Goal: Task Accomplishment & Management: Manage account settings

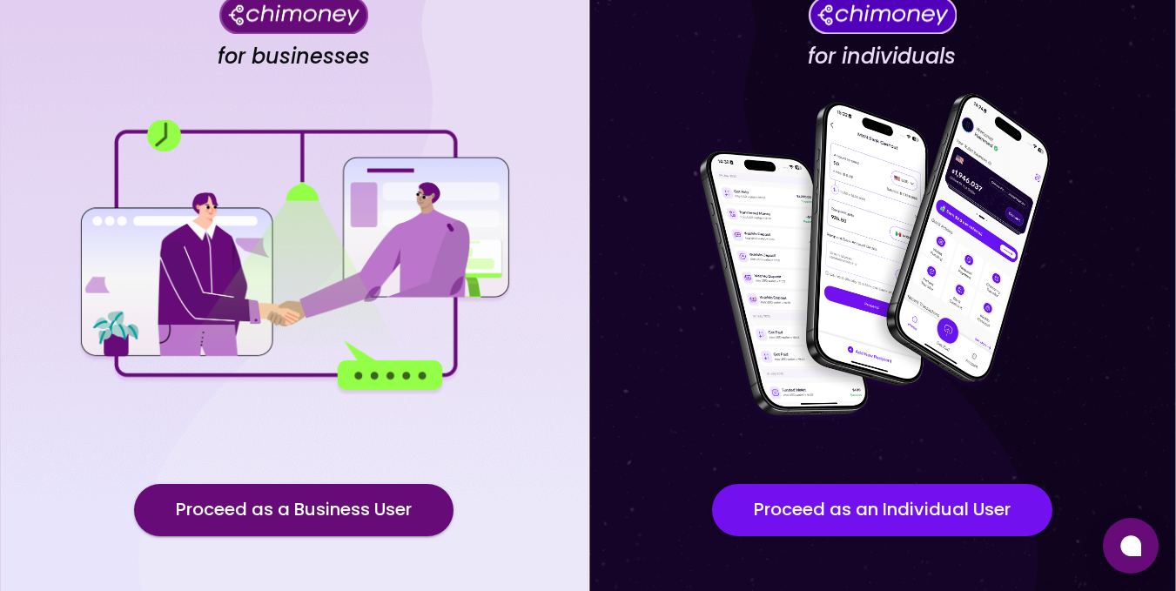
scroll to position [196, 0]
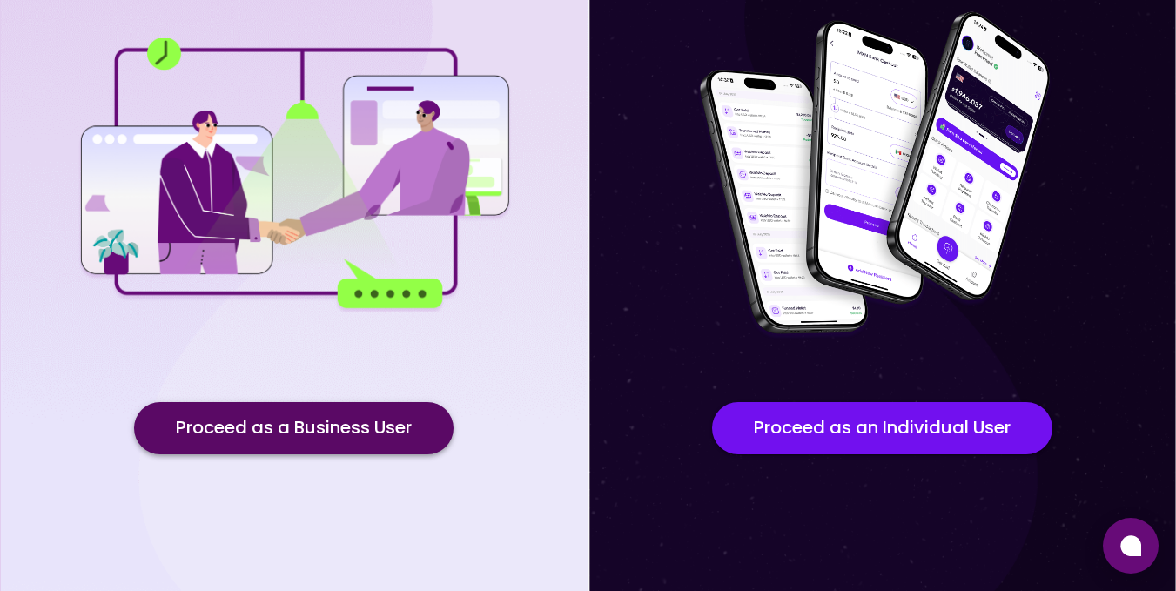
click at [320, 434] on button "Proceed as a Business User" at bounding box center [293, 428] width 319 height 52
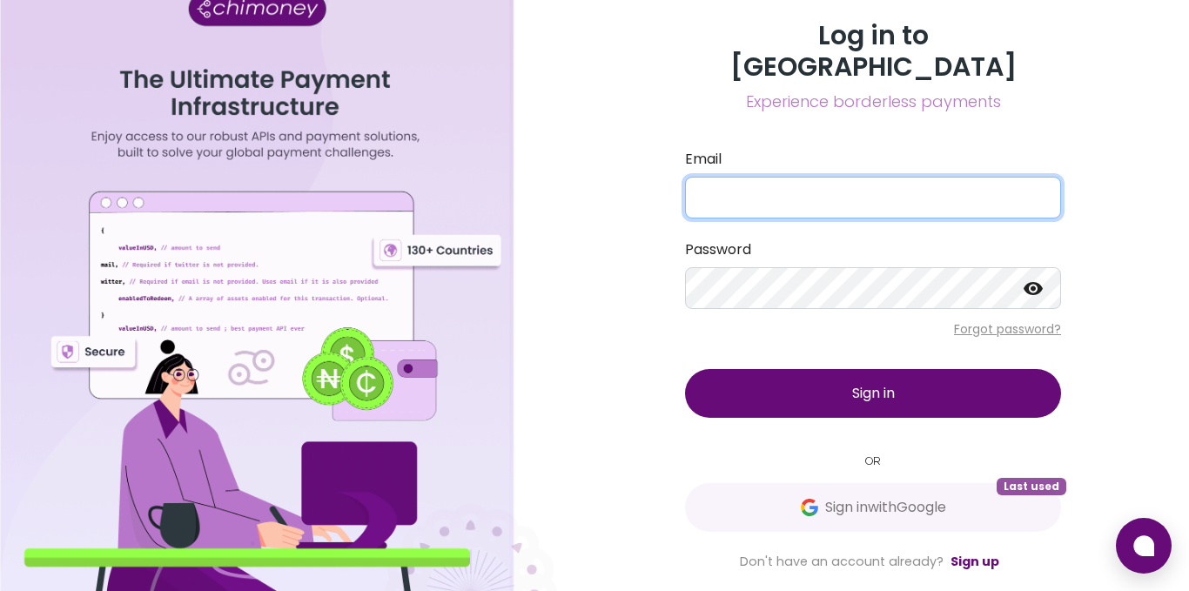
type input "danny@goodwall.org"
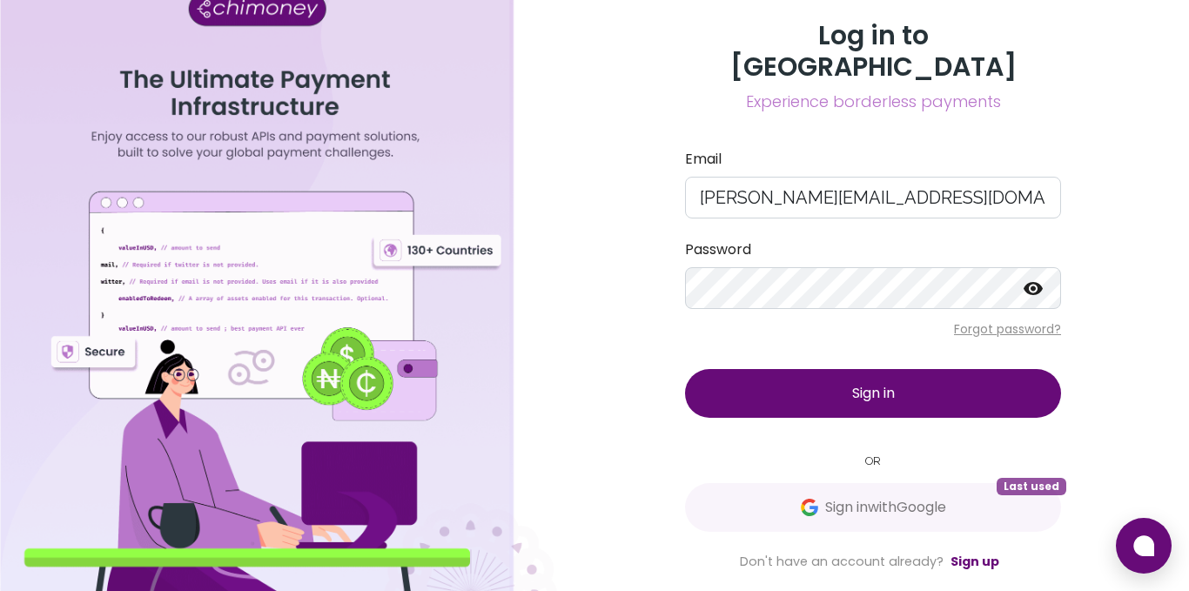
click at [806, 369] on button "Sign in" at bounding box center [873, 393] width 376 height 49
click at [638, 294] on div "Log in to Chimoney Experience borderless payments Email danny@goodwall.org Pass…" at bounding box center [873, 295] width 632 height 591
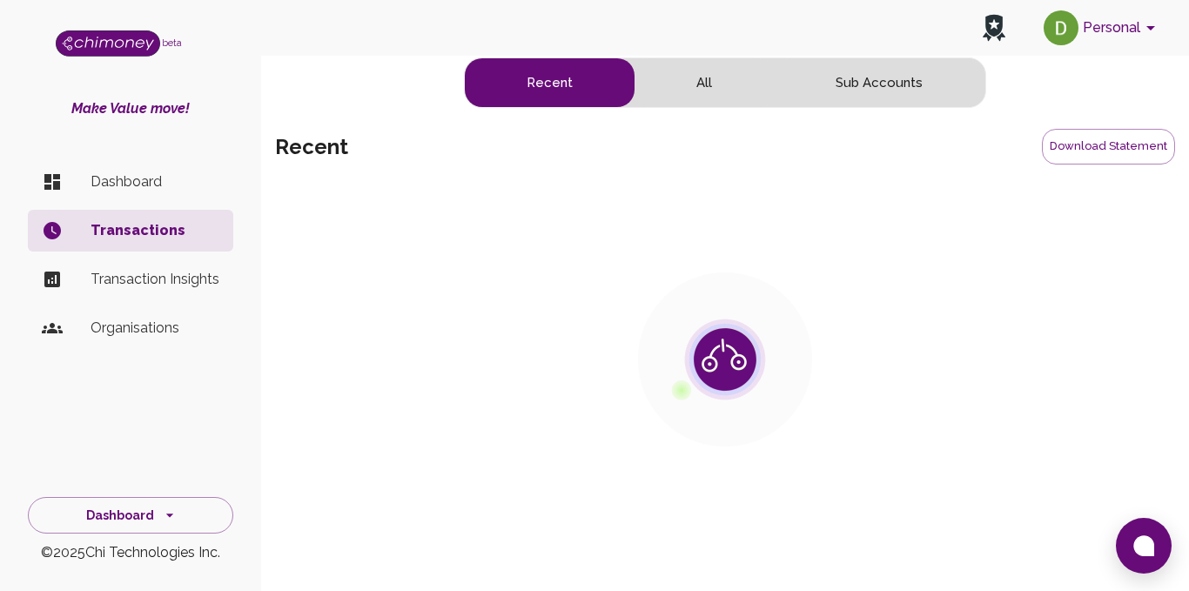
click at [375, 56] on div "Personal beta Make Value move! Dashboard Transactions Transaction Insights Orga…" at bounding box center [594, 273] width 1189 height 547
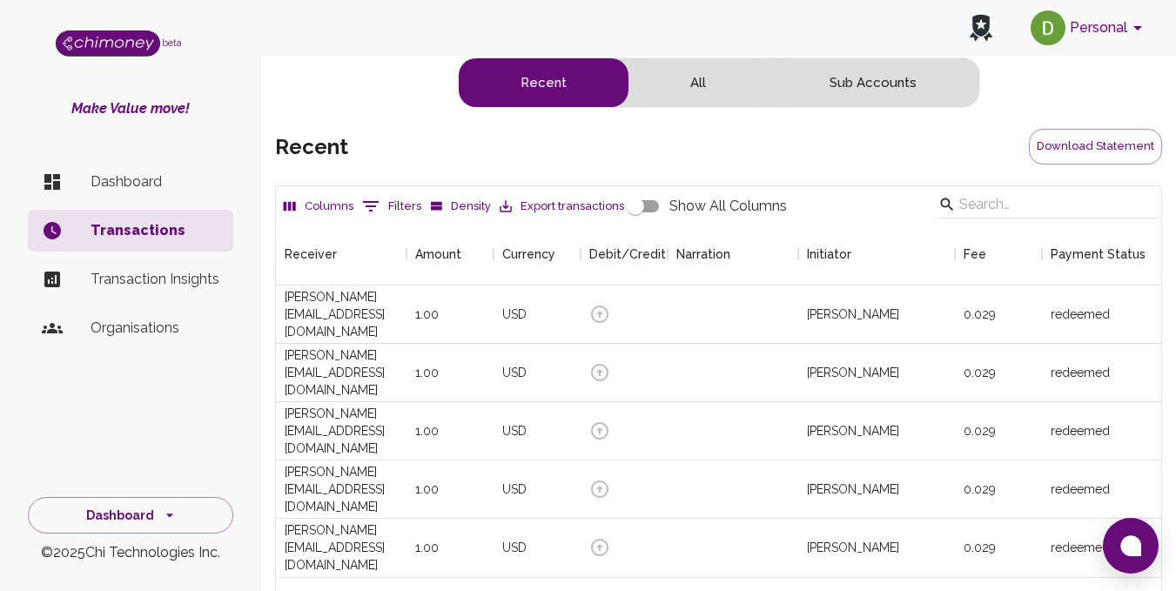
scroll to position [354, 872]
click at [308, 46] on div "Personal" at bounding box center [718, 28] width 915 height 56
click at [390, 54] on div "Personal" at bounding box center [718, 28] width 915 height 56
click at [1069, 24] on button "Personal" at bounding box center [1088, 27] width 131 height 45
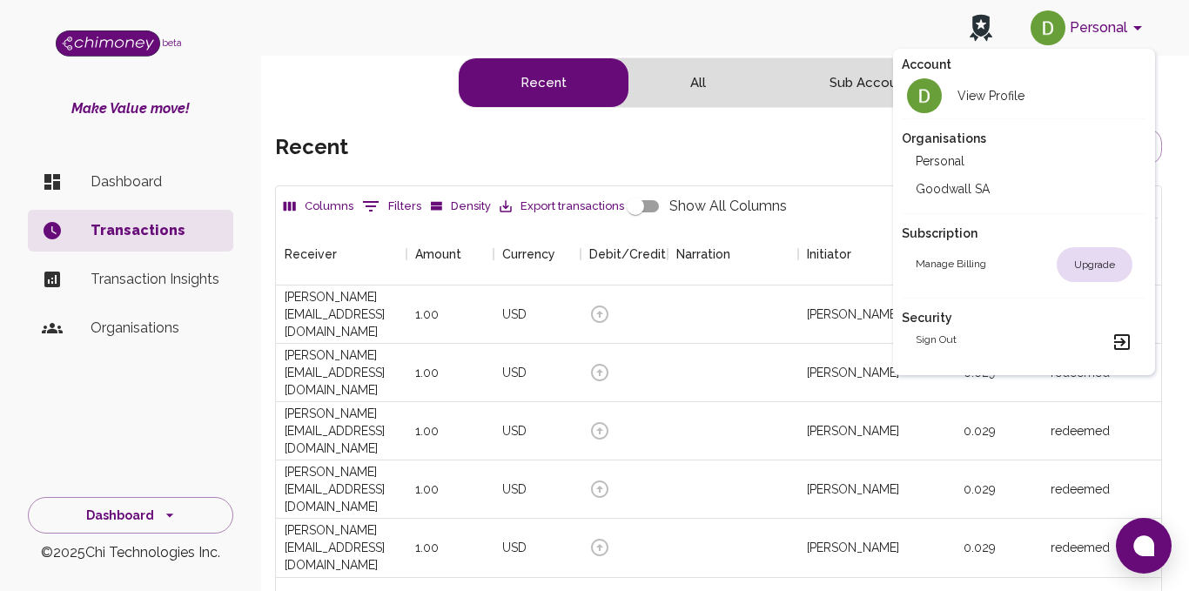
click at [964, 195] on li "Goodwall SA" at bounding box center [1023, 189] width 245 height 28
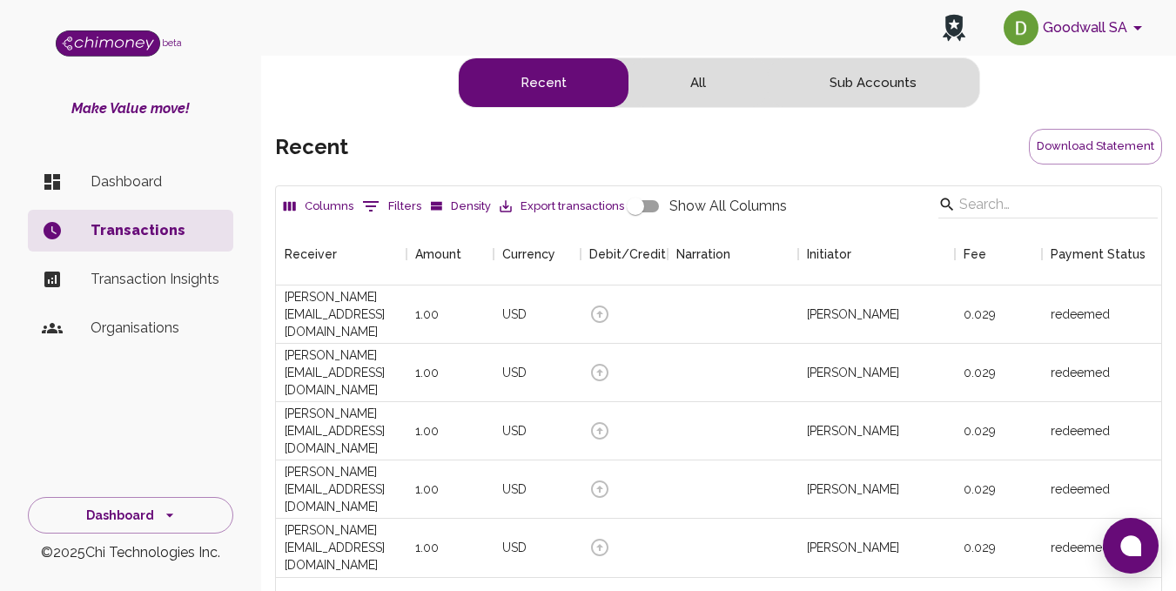
scroll to position [14, 14]
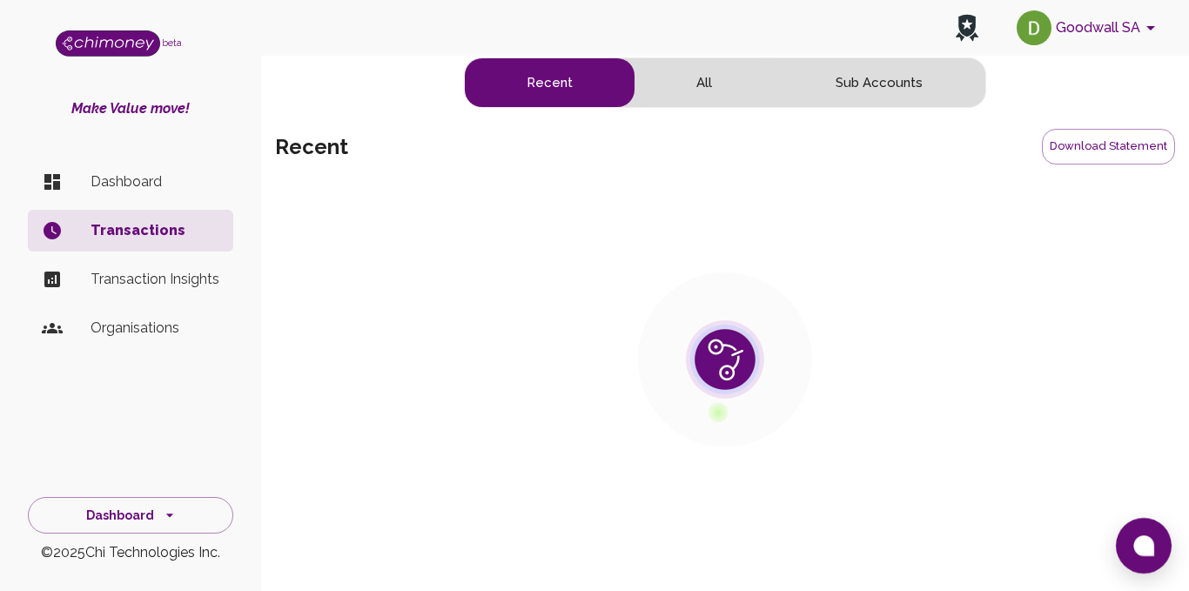
click at [381, 50] on div "Goodwall SA" at bounding box center [725, 28] width 928 height 56
click at [382, 71] on div "Recent All Sub Accounts recent Download Statement" at bounding box center [725, 295] width 900 height 476
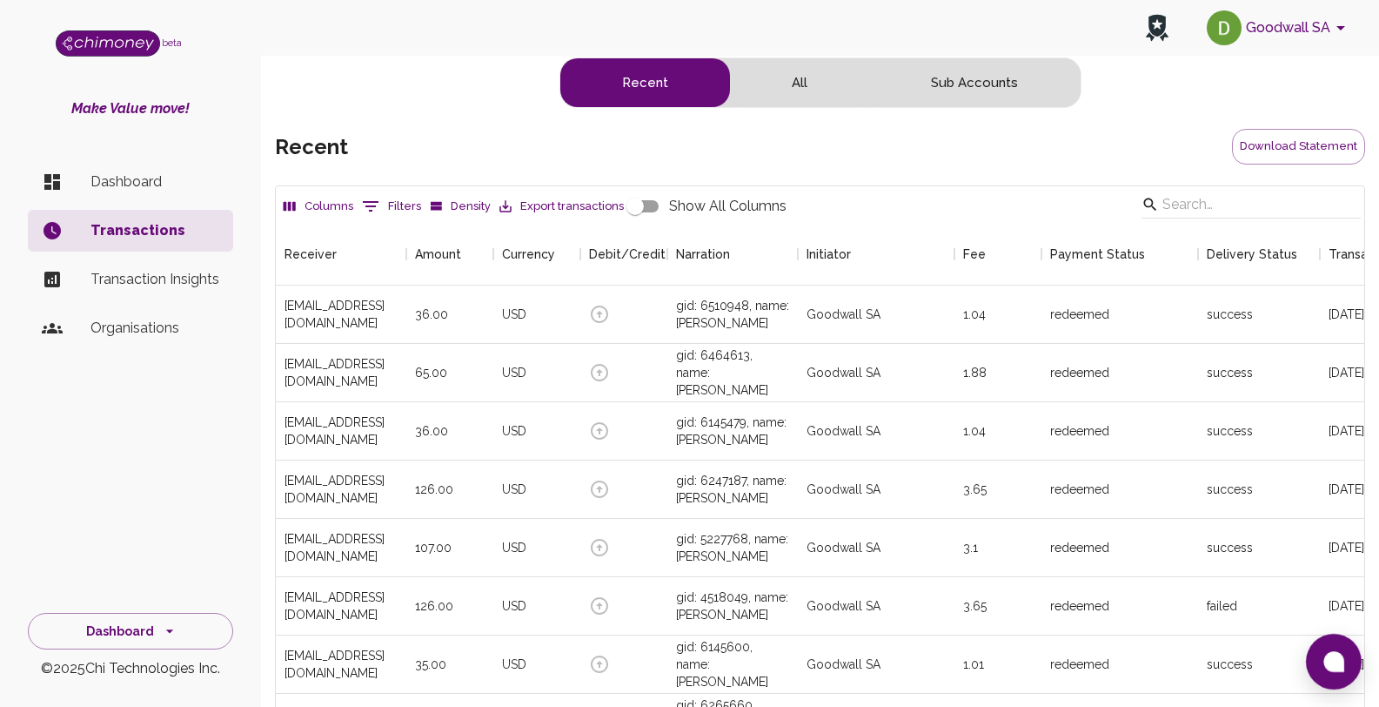
scroll to position [646, 1075]
click at [163, 188] on p "Dashboard" at bounding box center [154, 181] width 129 height 21
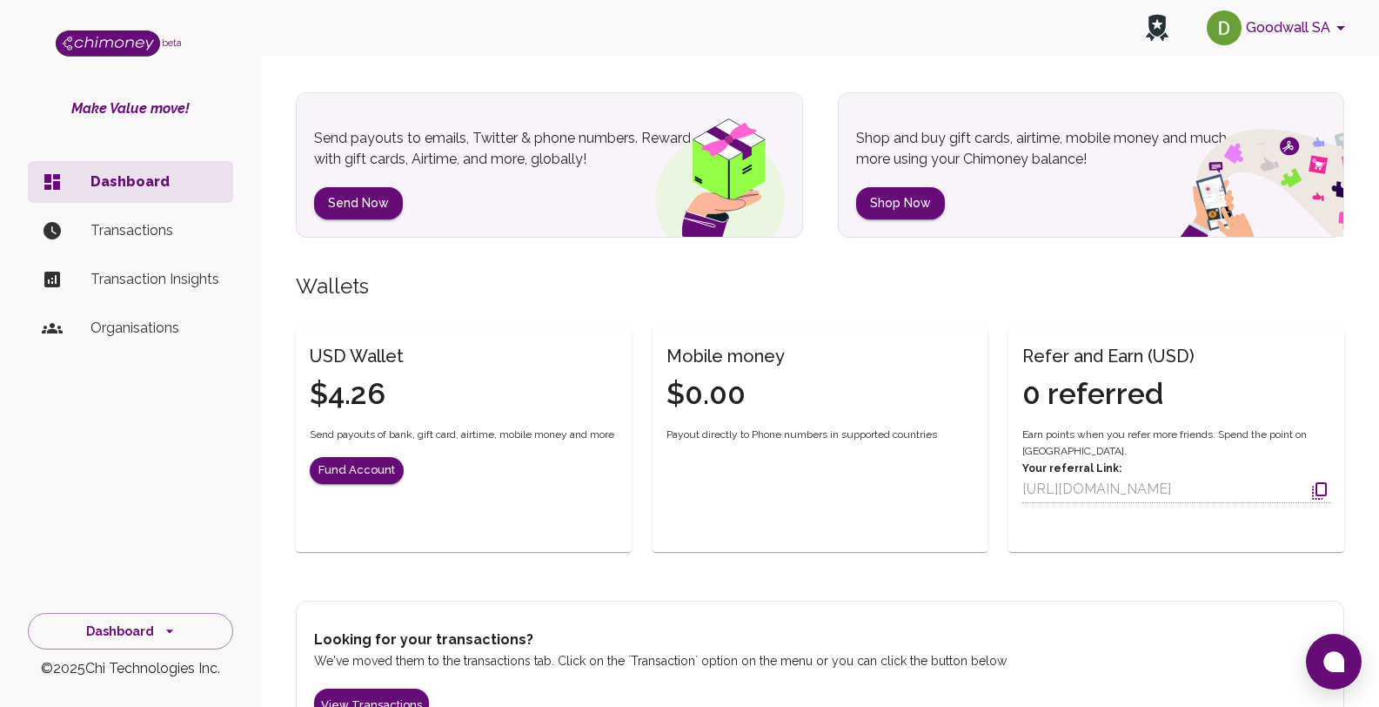
scroll to position [117, 0]
